Goal: Find contact information: Find contact information

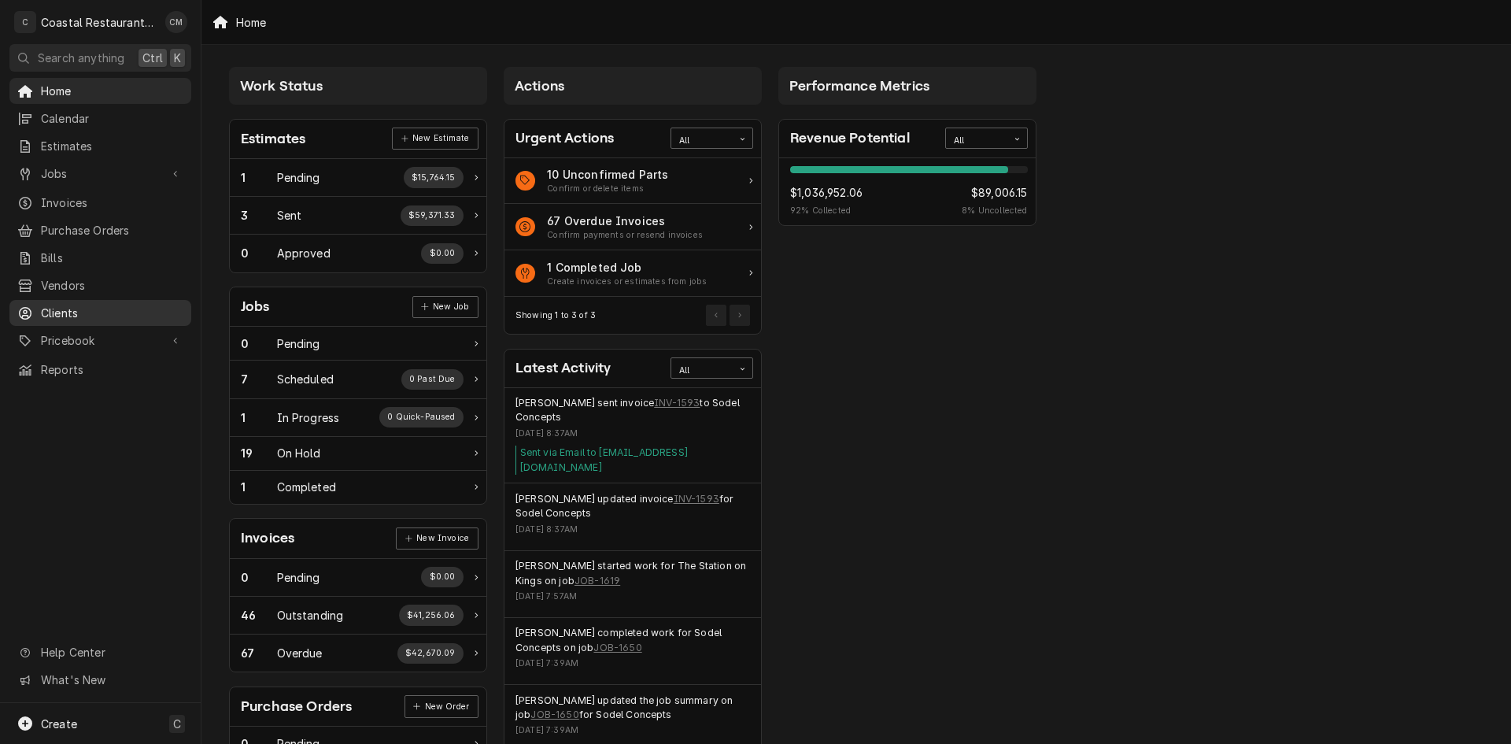
click at [65, 308] on span "Clients" at bounding box center [112, 313] width 142 height 17
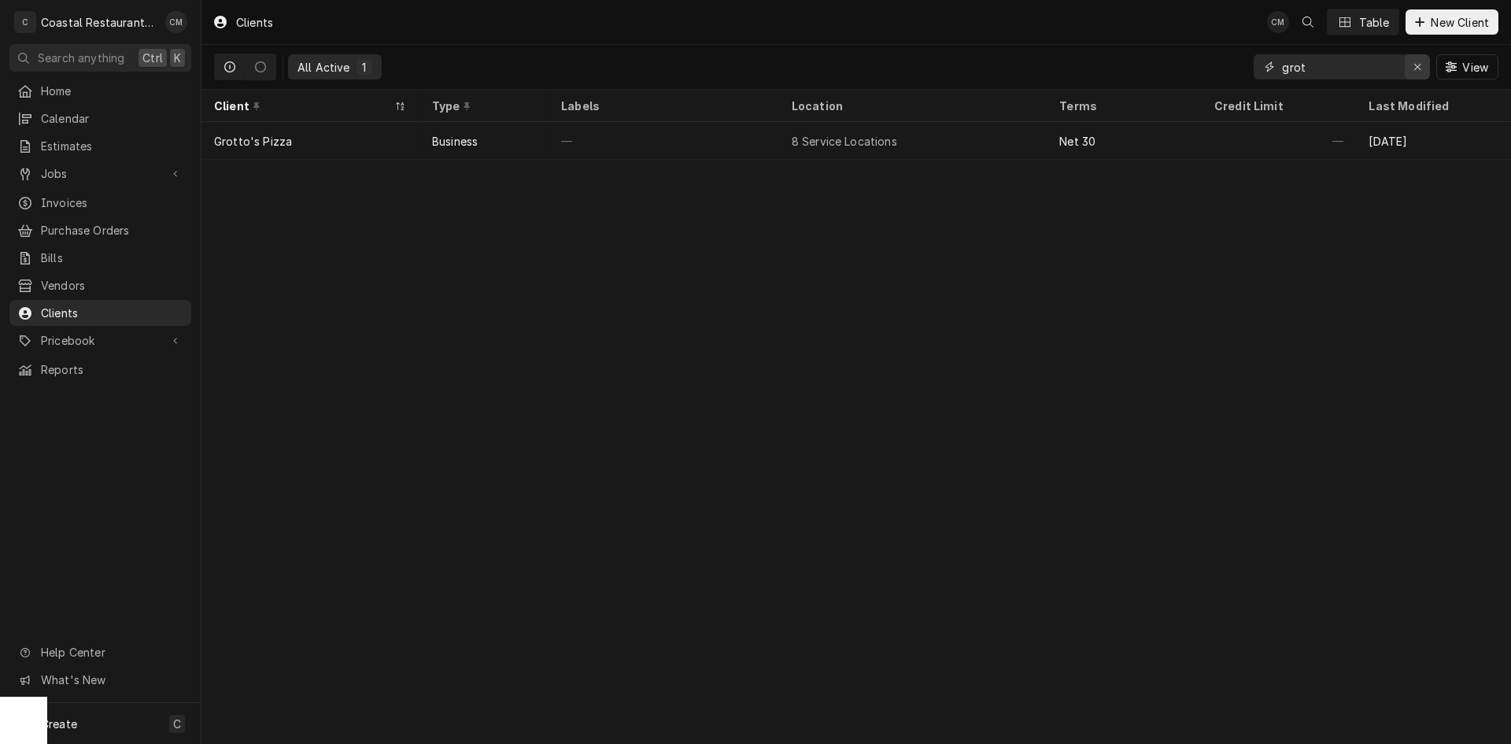
click at [1413, 70] on icon "Erase input" at bounding box center [1417, 66] width 9 height 11
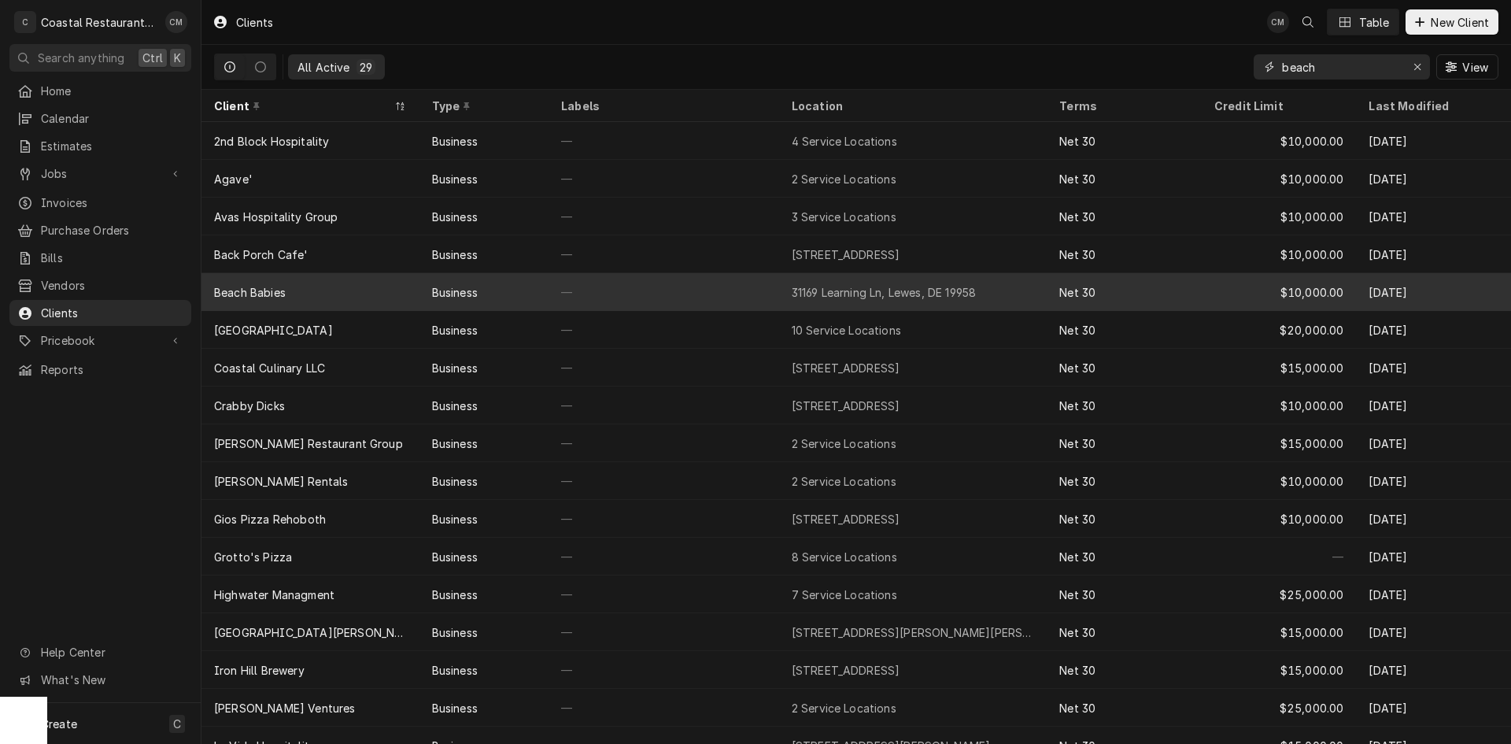
type input "beach"
click at [367, 276] on div "Beach Babies" at bounding box center [310, 292] width 218 height 38
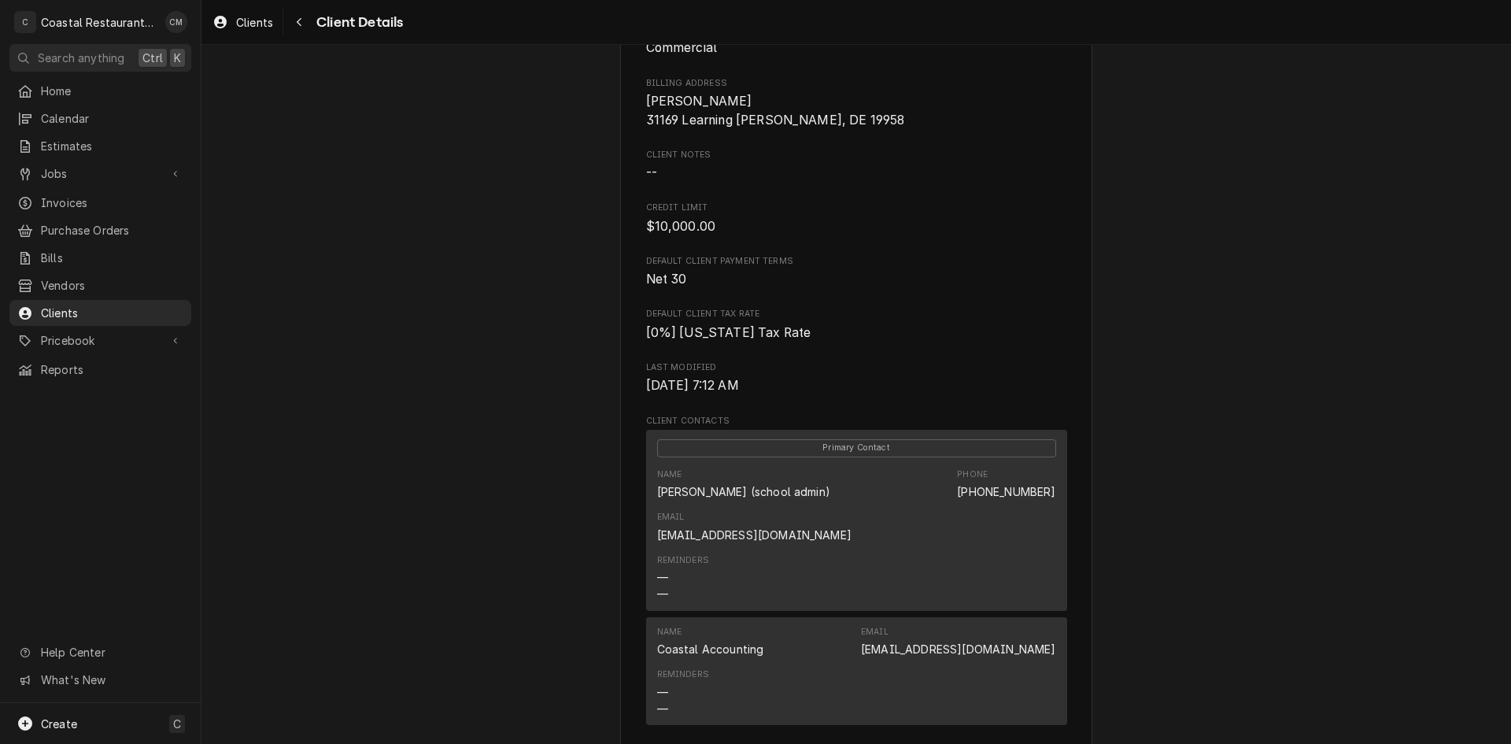
scroll to position [236, 0]
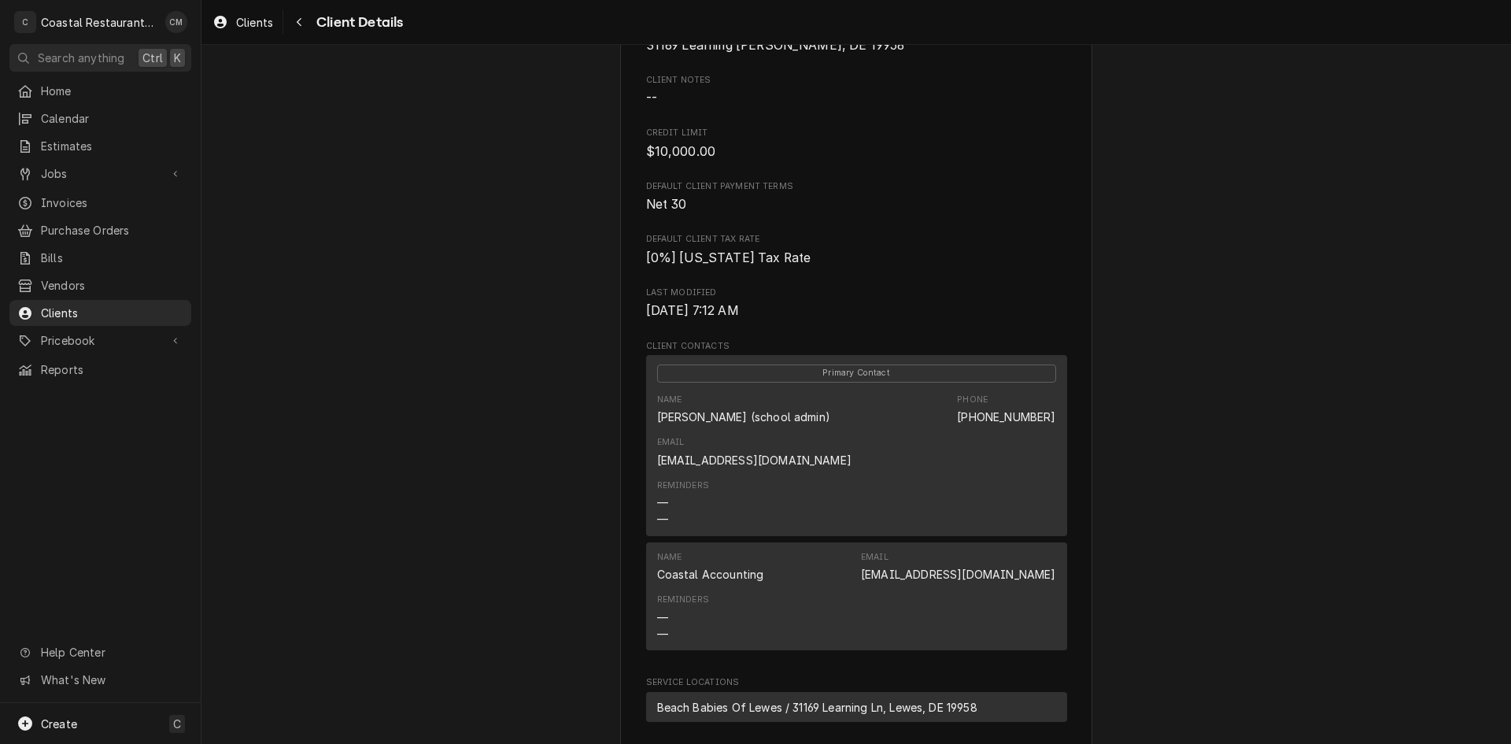
click at [851, 453] on link "[EMAIL_ADDRESS][DOMAIN_NAME]" at bounding box center [754, 459] width 194 height 13
drag, startPoint x: 1215, startPoint y: 675, endPoint x: 1219, endPoint y: 667, distance: 8.8
click at [1215, 675] on div "Beach Babies Client Type Business Industry Type Commercial Billing Address [PER…" at bounding box center [855, 417] width 1309 height 1216
